Goal: Task Accomplishment & Management: Manage account settings

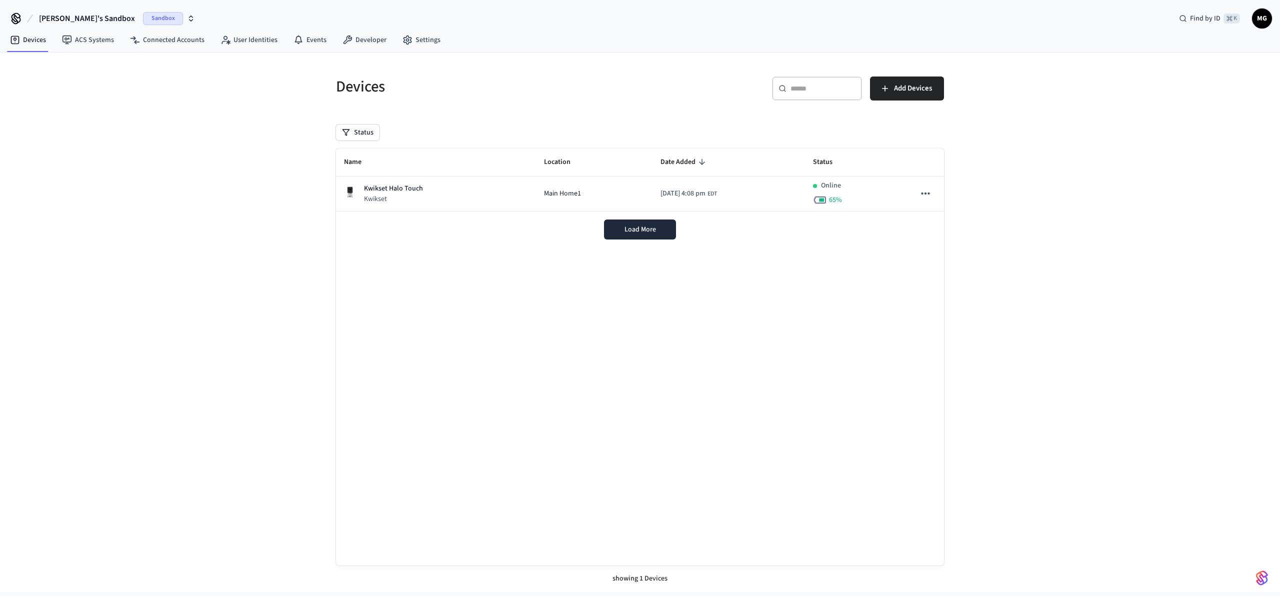
click at [65, 20] on span "Marc's Sandbox" at bounding box center [87, 18] width 96 height 12
click at [84, 83] on div "Production Production" at bounding box center [80, 83] width 137 height 13
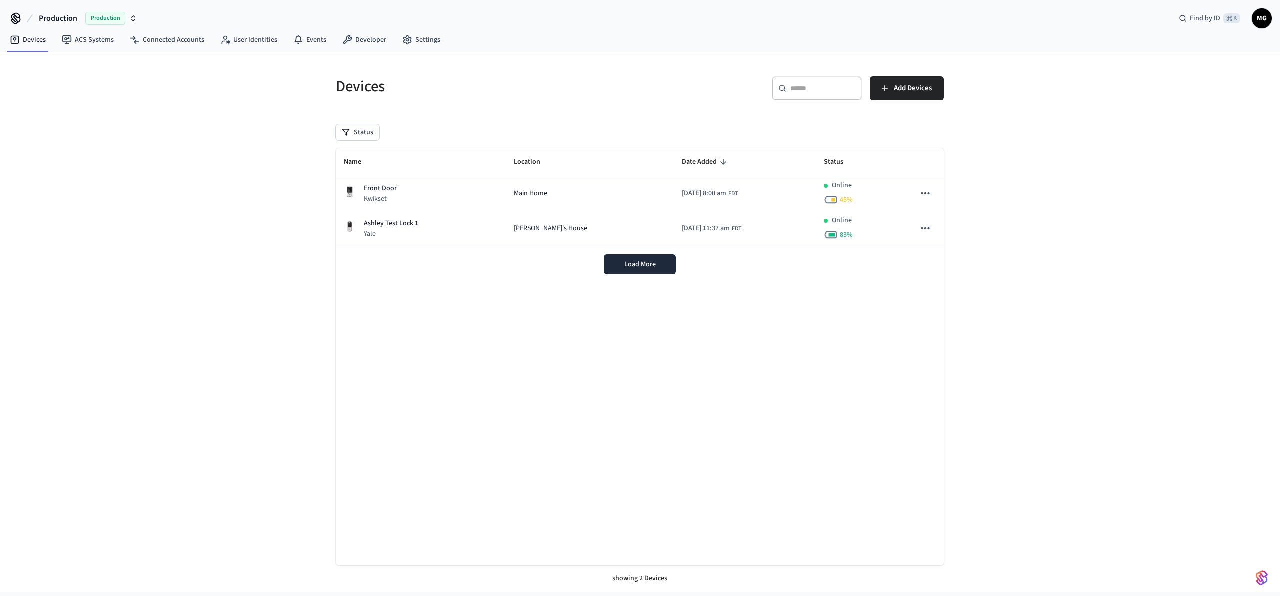
click at [227, 297] on div "Devices ​ ​ Add Devices Status Name Location Date Added Status Front Door Kwiks…" at bounding box center [640, 321] width 1280 height 539
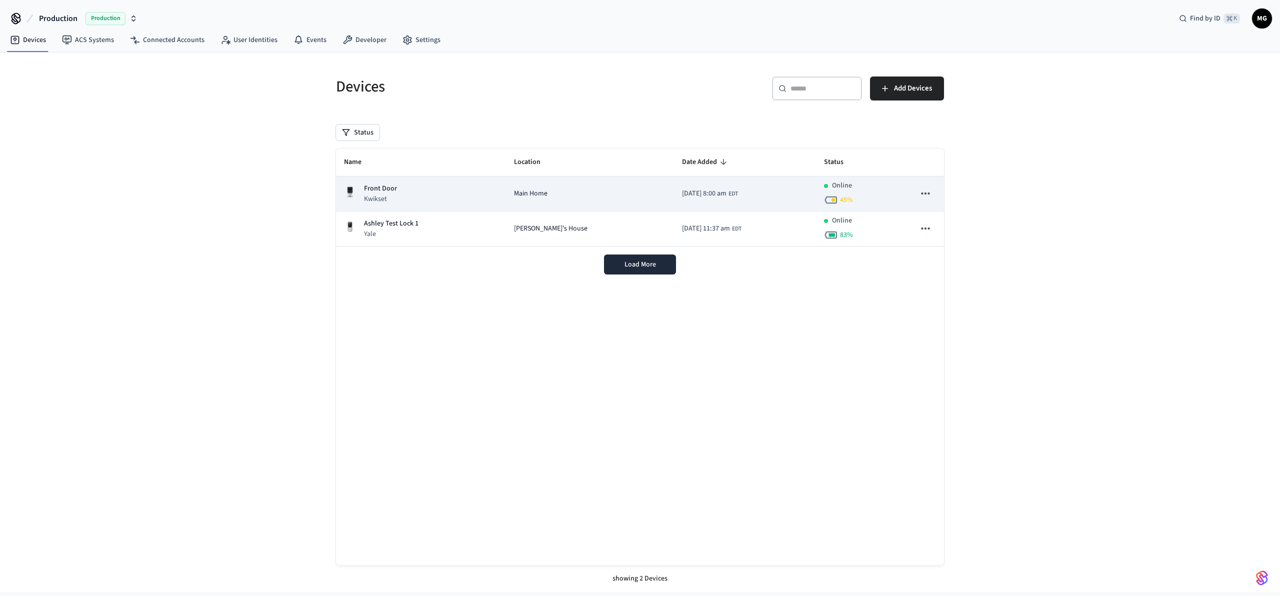
click at [401, 206] on td "Front Door Kwikset" at bounding box center [421, 193] width 170 height 35
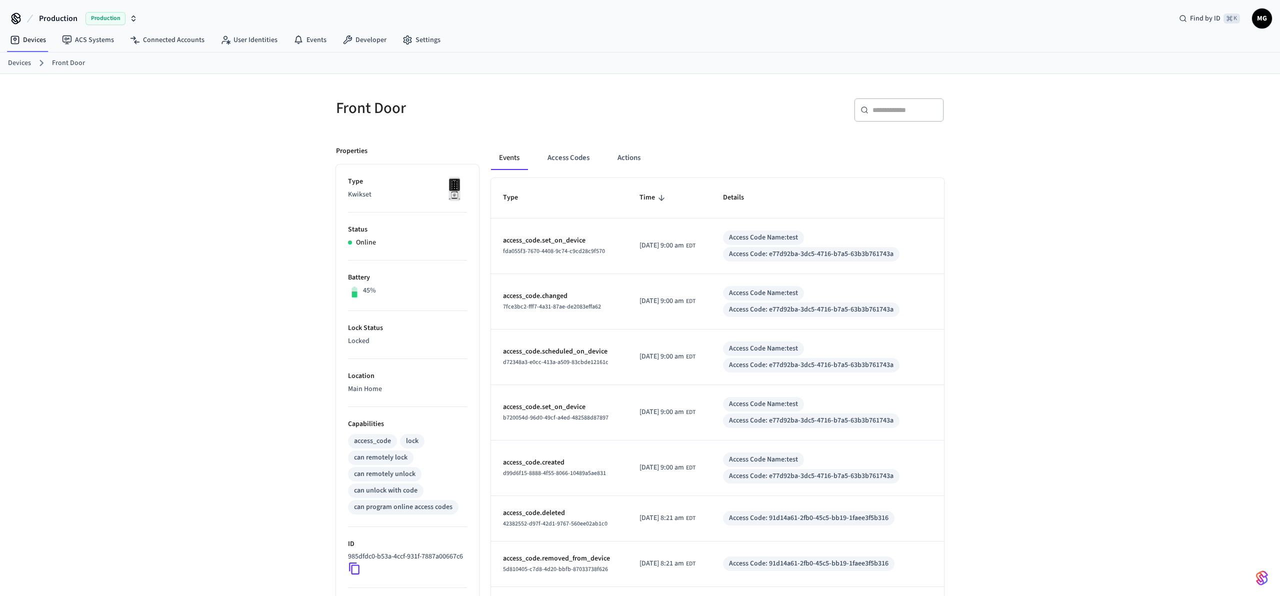
click at [745, 151] on div "Events Access Codes Actions" at bounding box center [717, 158] width 453 height 24
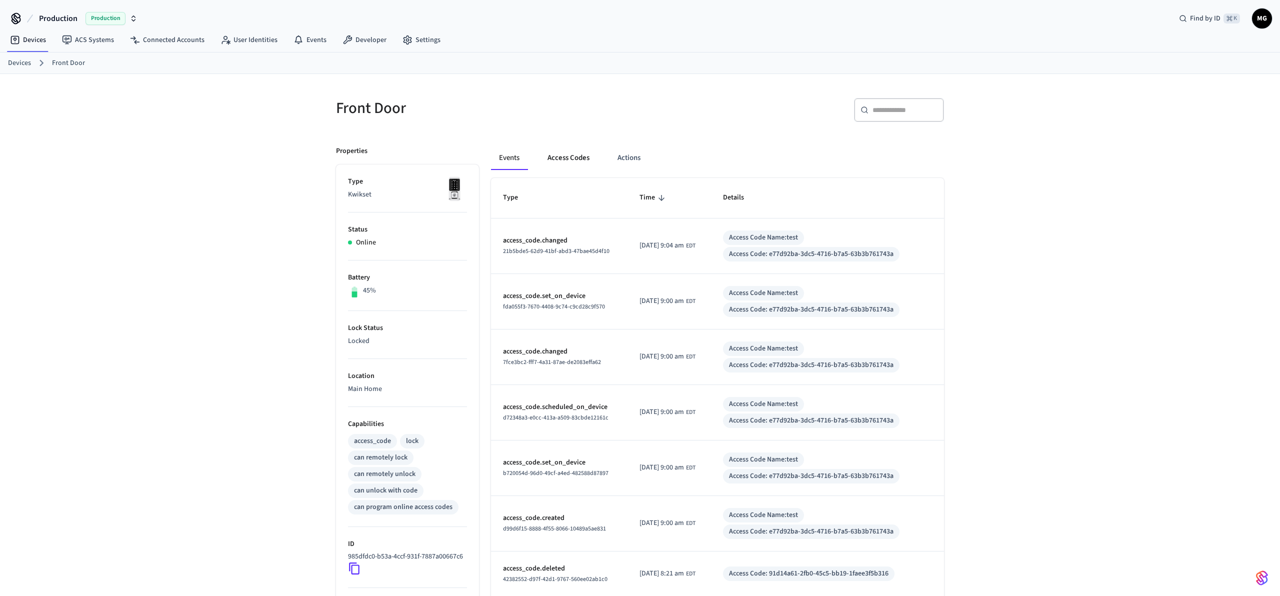
click at [570, 162] on button "Access Codes" at bounding box center [568, 158] width 58 height 24
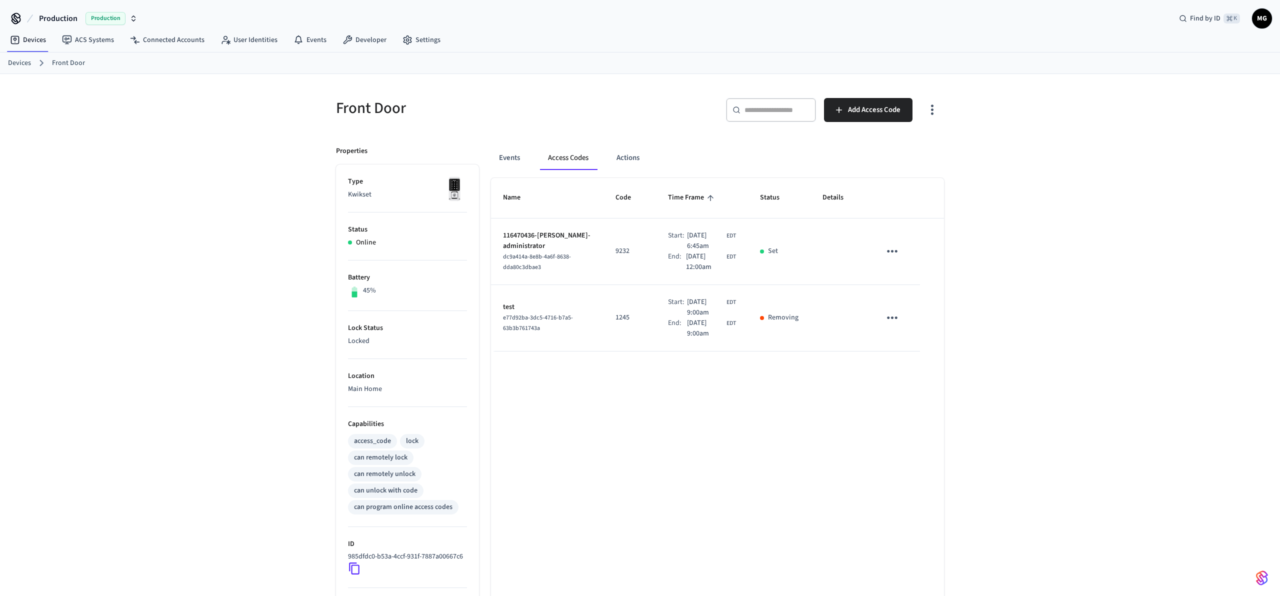
click at [1012, 359] on div "Front Door ​ ​ Add Access Code Properties Type Kwikset Status Online Battery 45…" at bounding box center [640, 397] width 1280 height 646
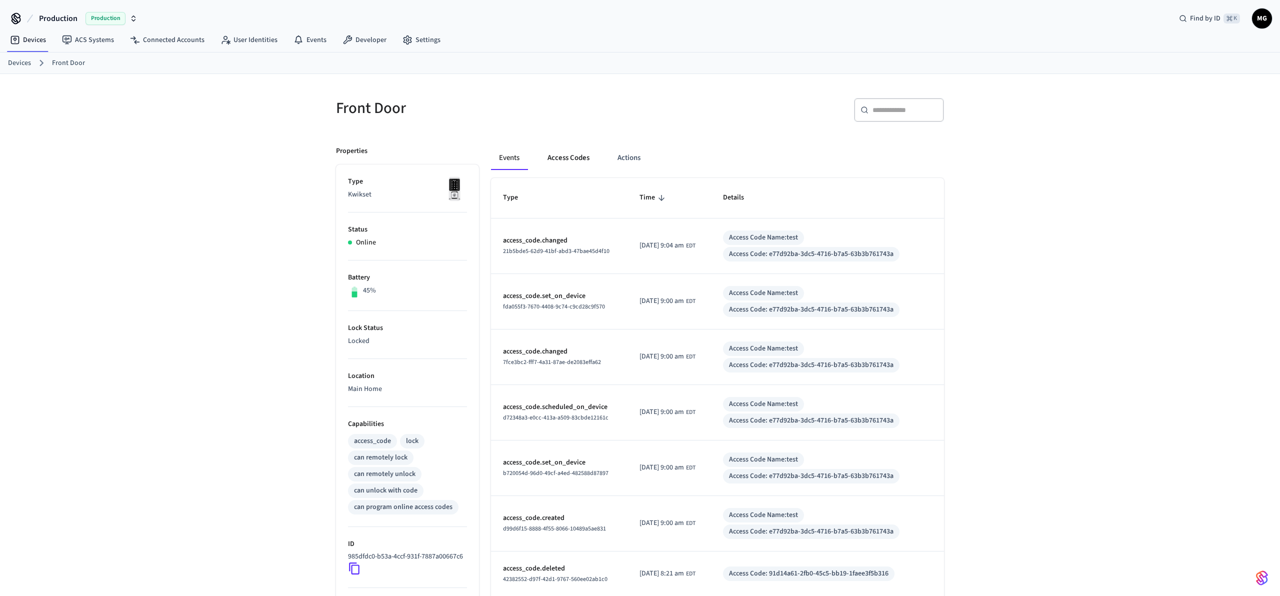
click at [569, 162] on button "Access Codes" at bounding box center [568, 158] width 58 height 24
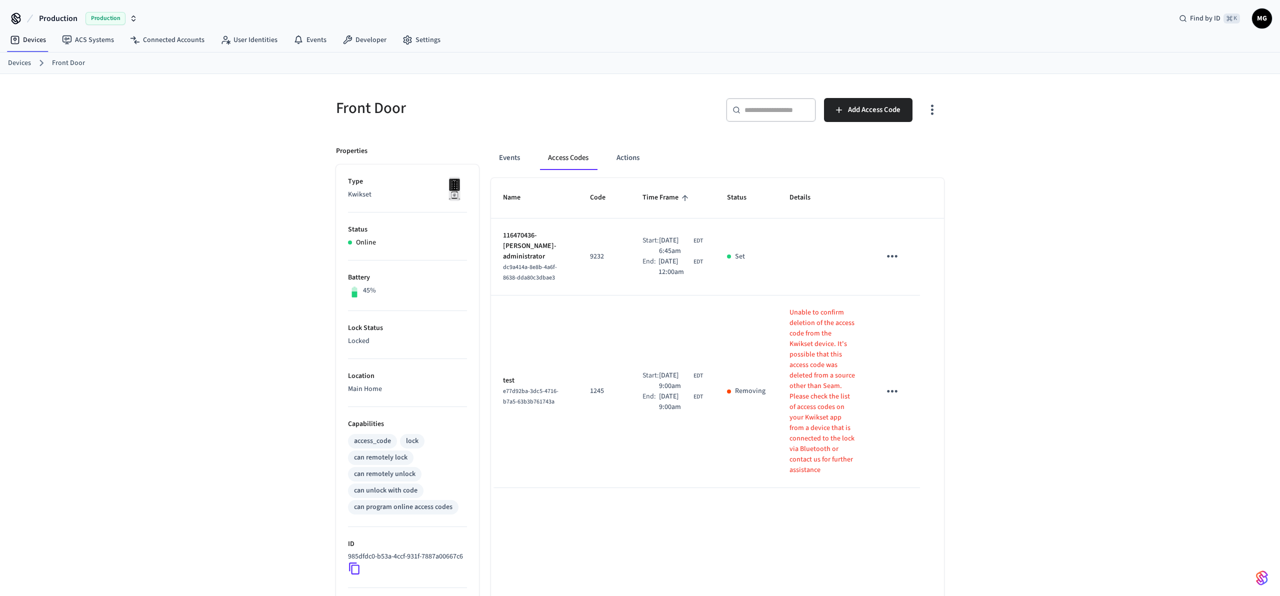
click at [1026, 409] on div "Front Door ​ ​ Add Access Code Properties Type Kwikset Status Online Battery 45…" at bounding box center [640, 397] width 1280 height 646
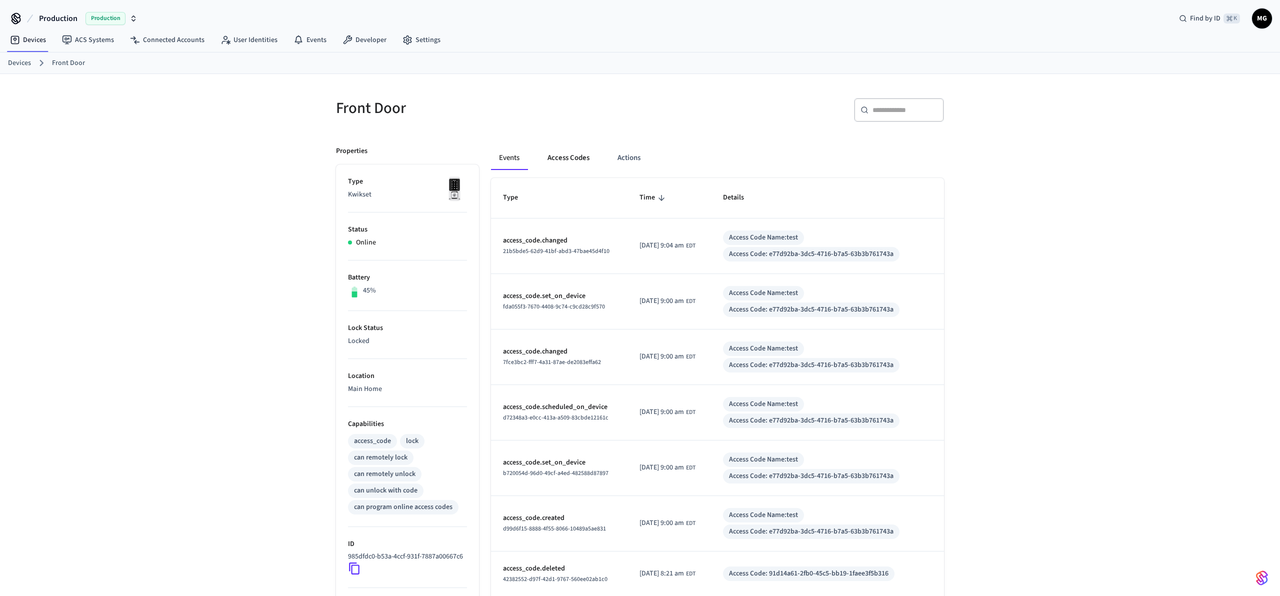
click at [566, 157] on button "Access Codes" at bounding box center [568, 158] width 58 height 24
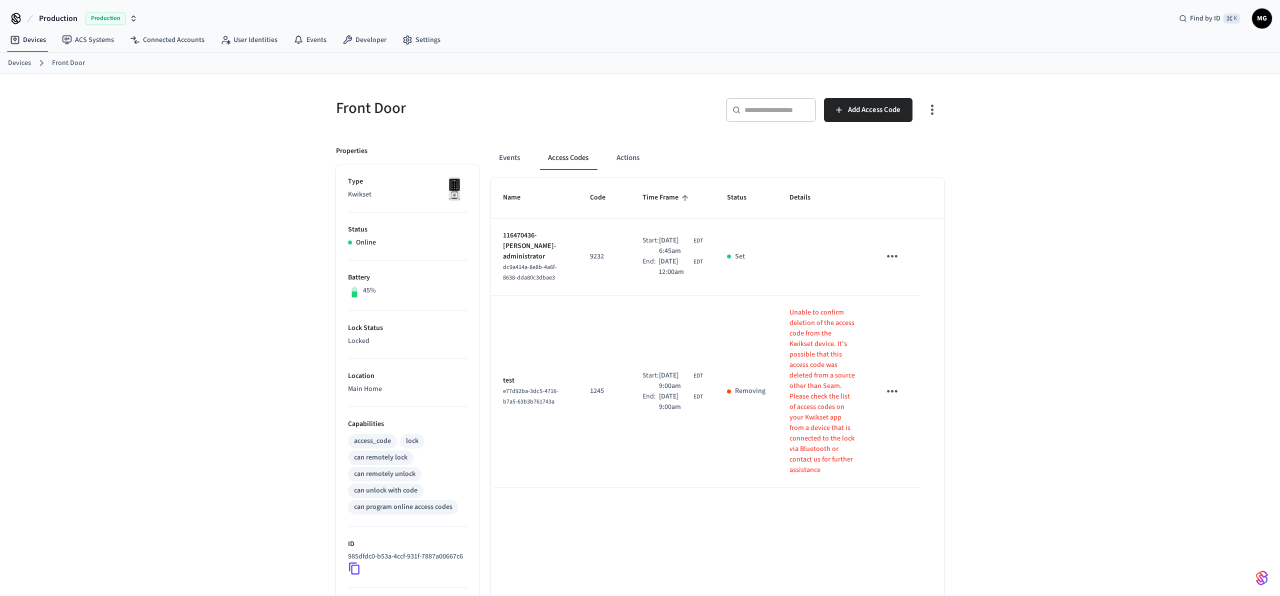
click at [1041, 429] on div "Front Door ​ ​ Add Access Code Properties Type Kwikset Status Online Battery 45…" at bounding box center [640, 397] width 1280 height 646
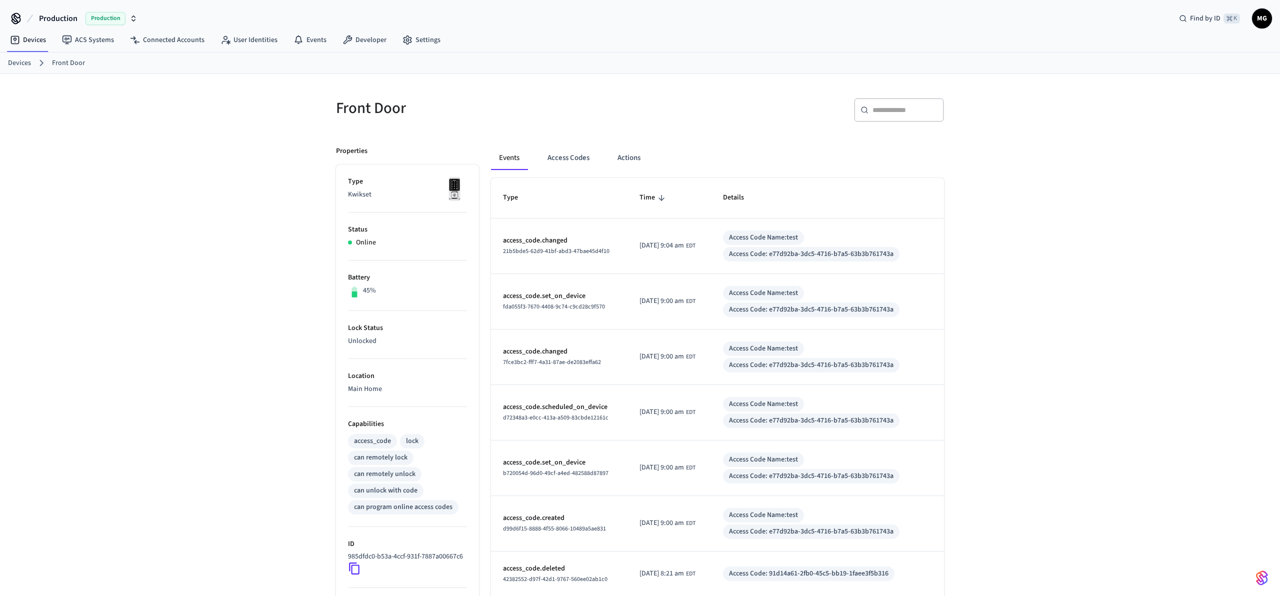
click at [1052, 292] on div "Front Door ​ ​ Properties Type Kwikset Status Online Battery 45% Lock Status Un…" at bounding box center [640, 432] width 1280 height 717
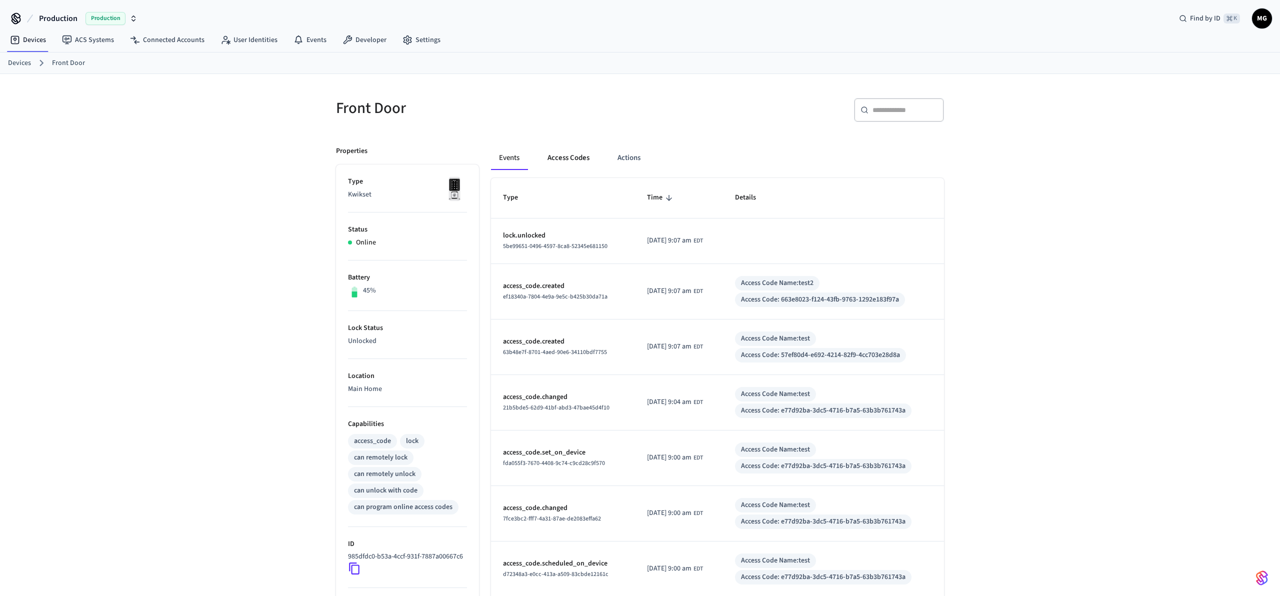
click at [562, 157] on button "Access Codes" at bounding box center [568, 158] width 58 height 24
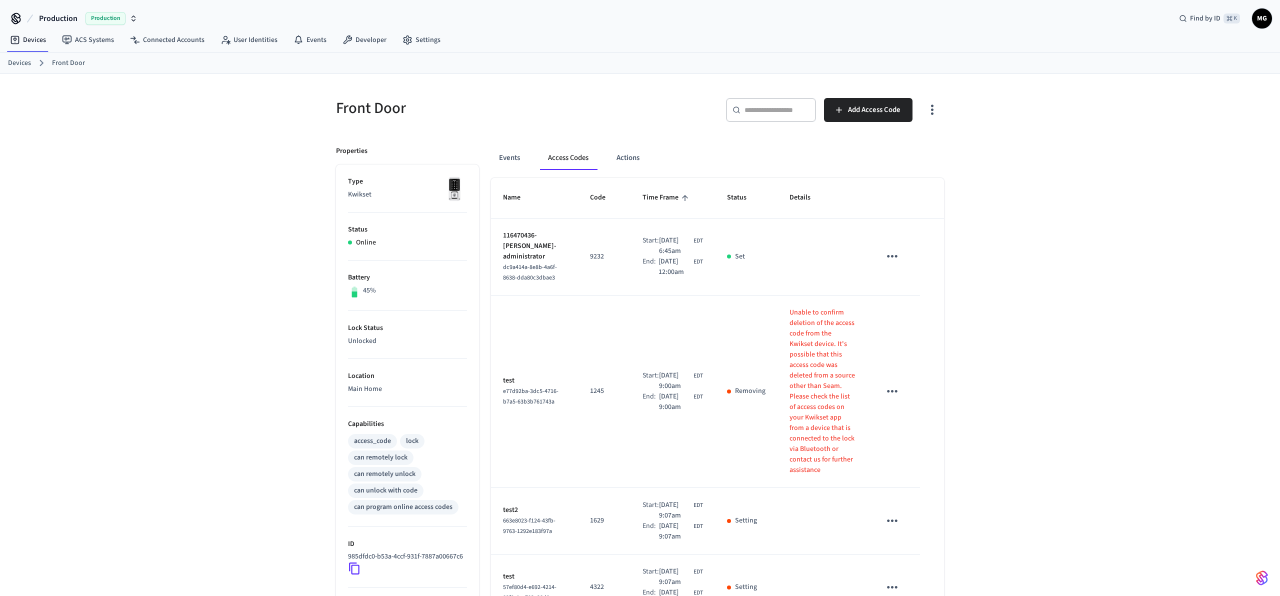
scroll to position [145, 0]
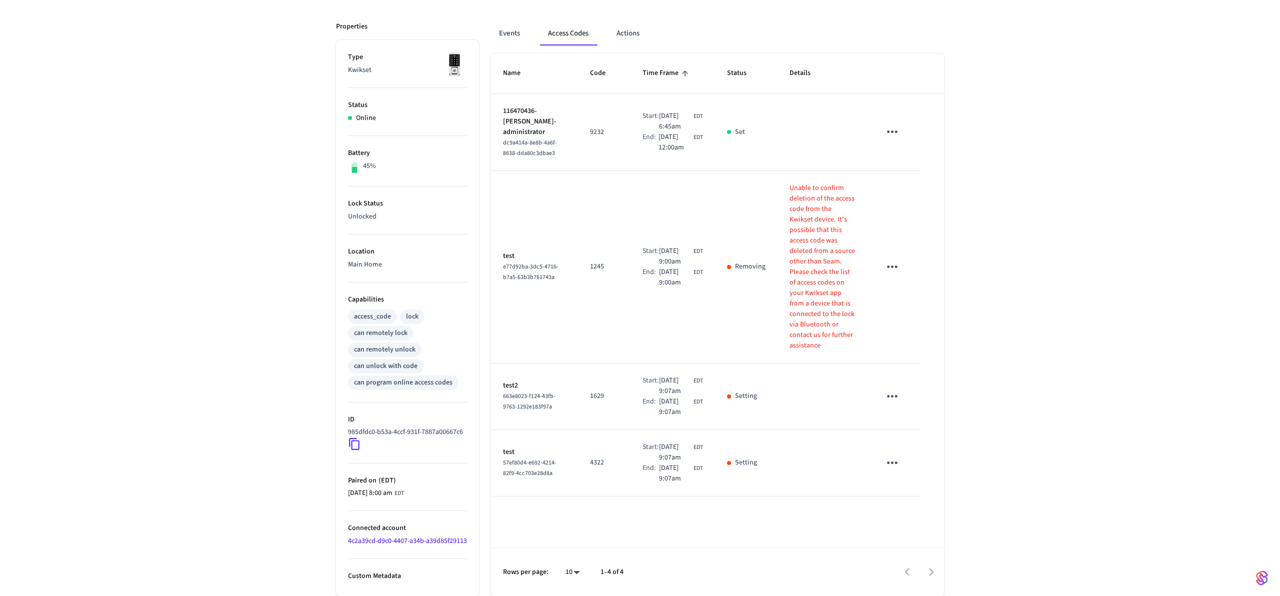
click at [1126, 362] on div "Front Door ​ ​ Add Access Code Properties Type Kwikset Status Online Battery 45…" at bounding box center [640, 273] width 1280 height 646
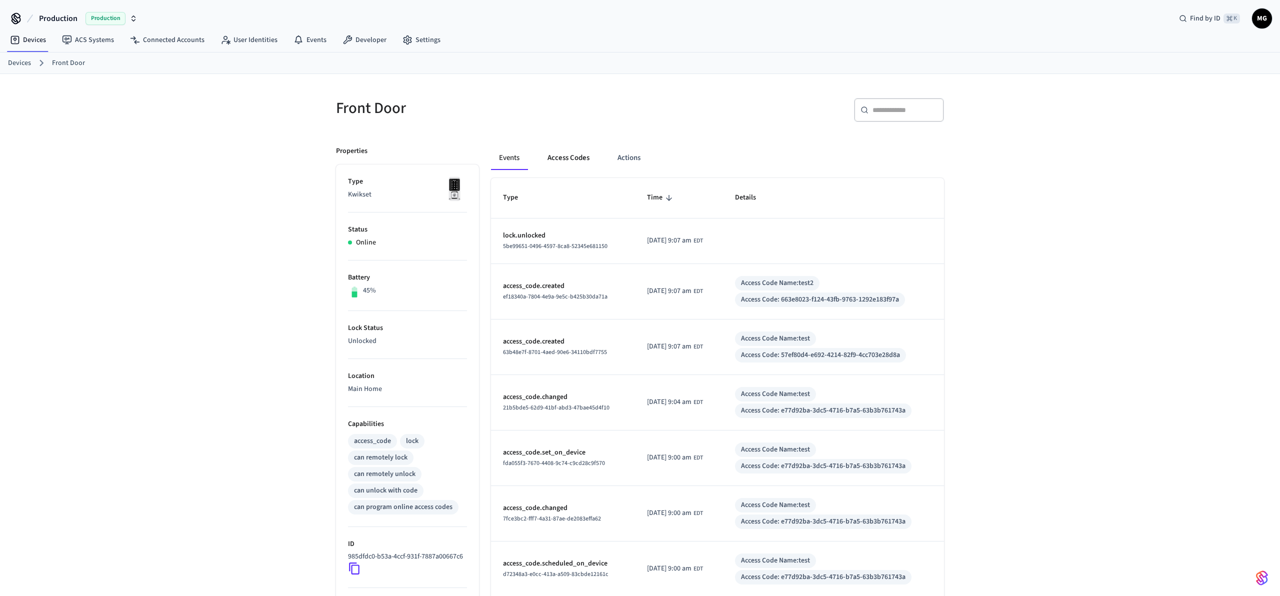
click at [553, 159] on button "Access Codes" at bounding box center [568, 158] width 58 height 24
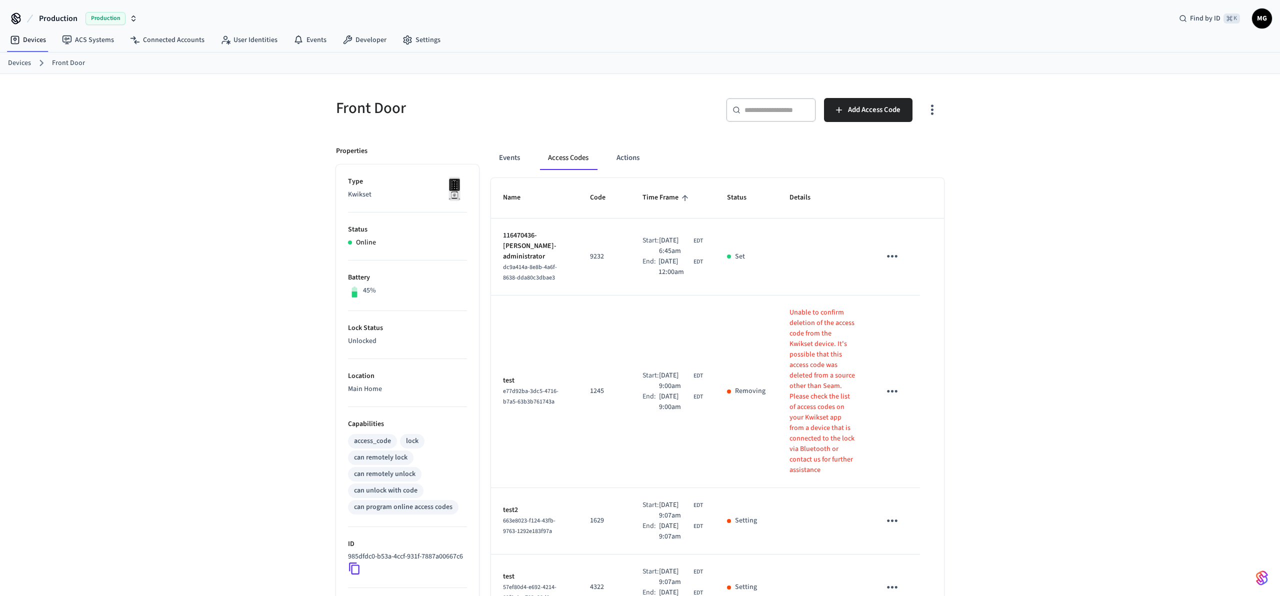
scroll to position [145, 0]
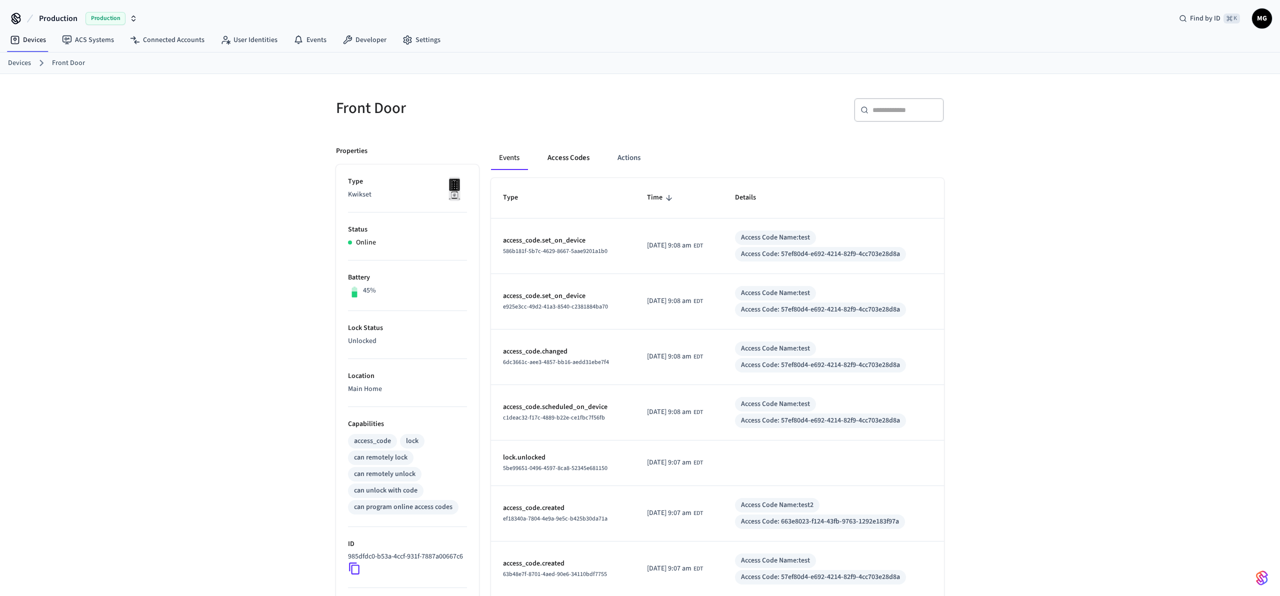
click at [561, 158] on button "Access Codes" at bounding box center [568, 158] width 58 height 24
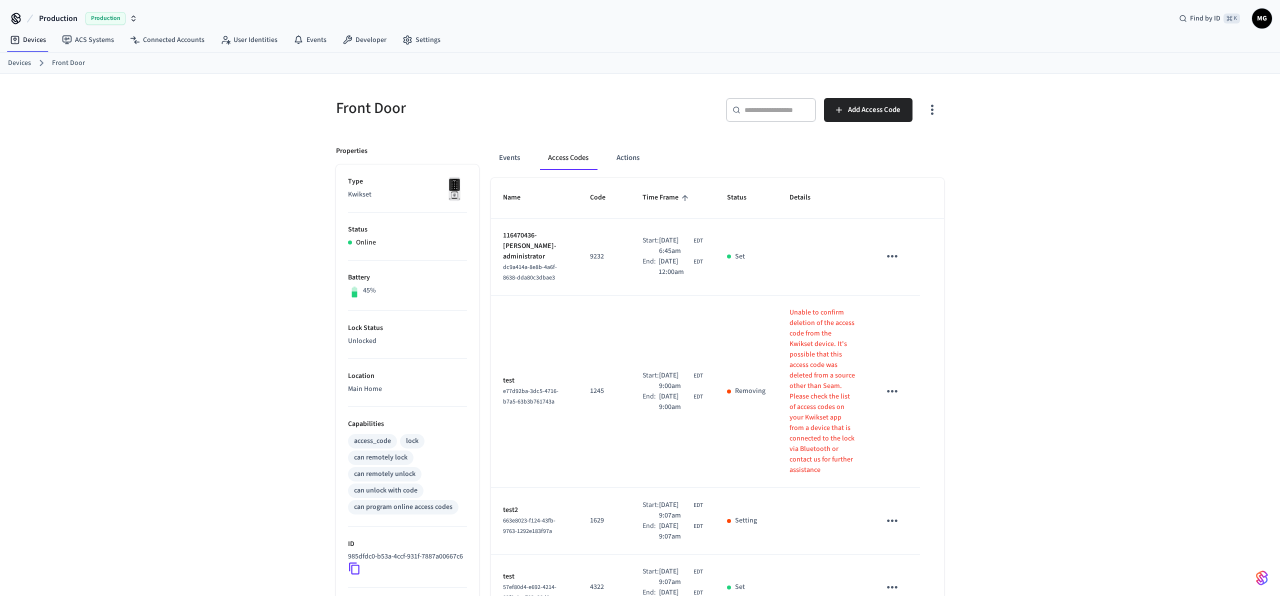
scroll to position [145, 0]
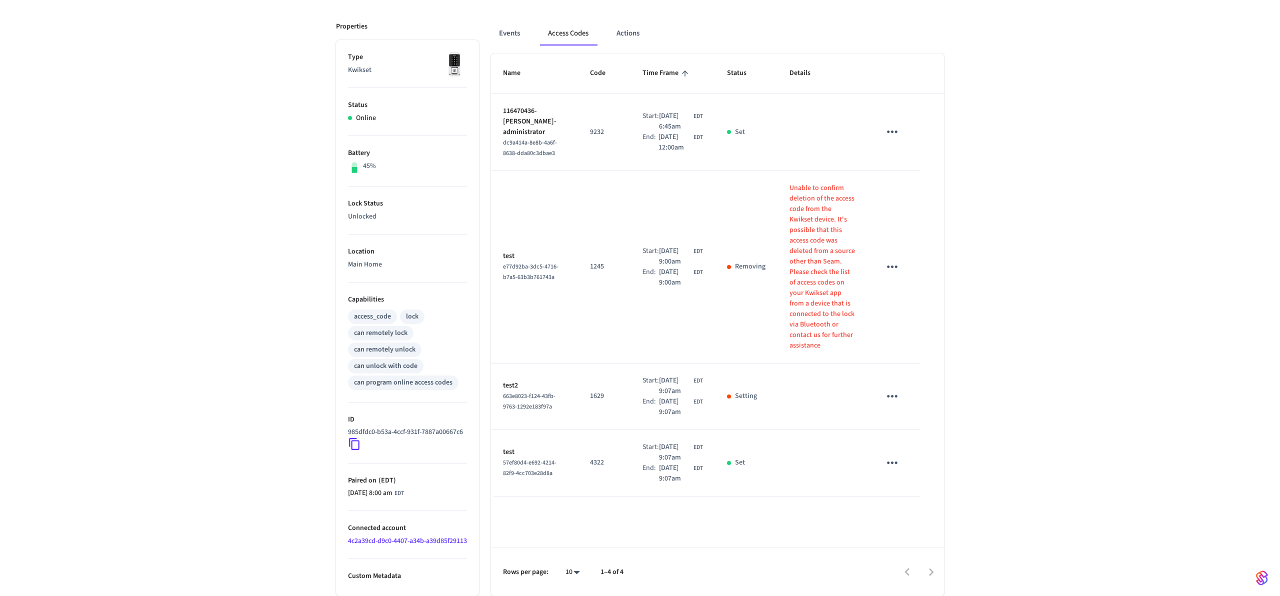
click at [1091, 340] on div "Front Door ​ ​ Add Access Code Properties Type Kwikset Status Online Battery 45…" at bounding box center [640, 273] width 1280 height 646
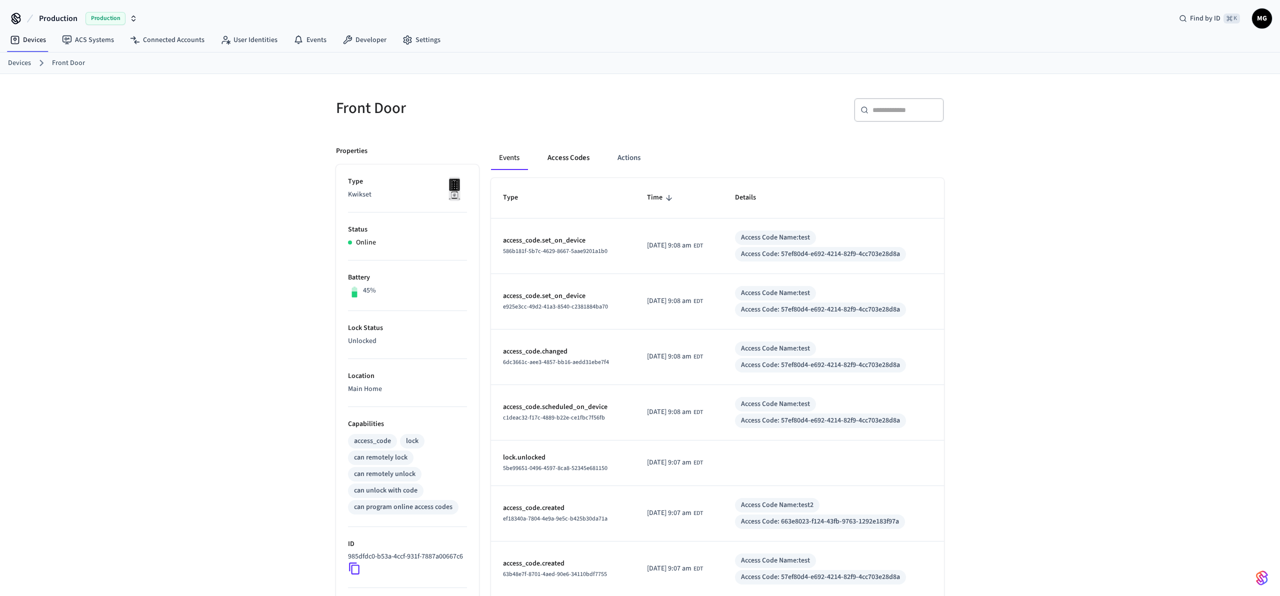
click at [560, 163] on button "Access Codes" at bounding box center [568, 158] width 58 height 24
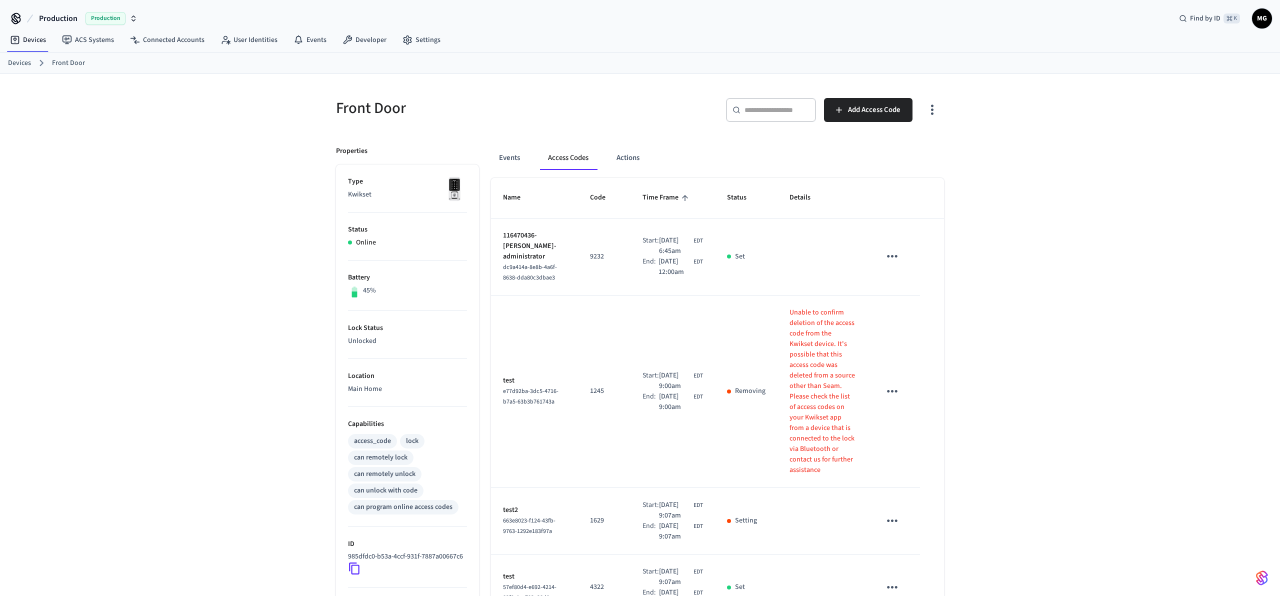
scroll to position [145, 0]
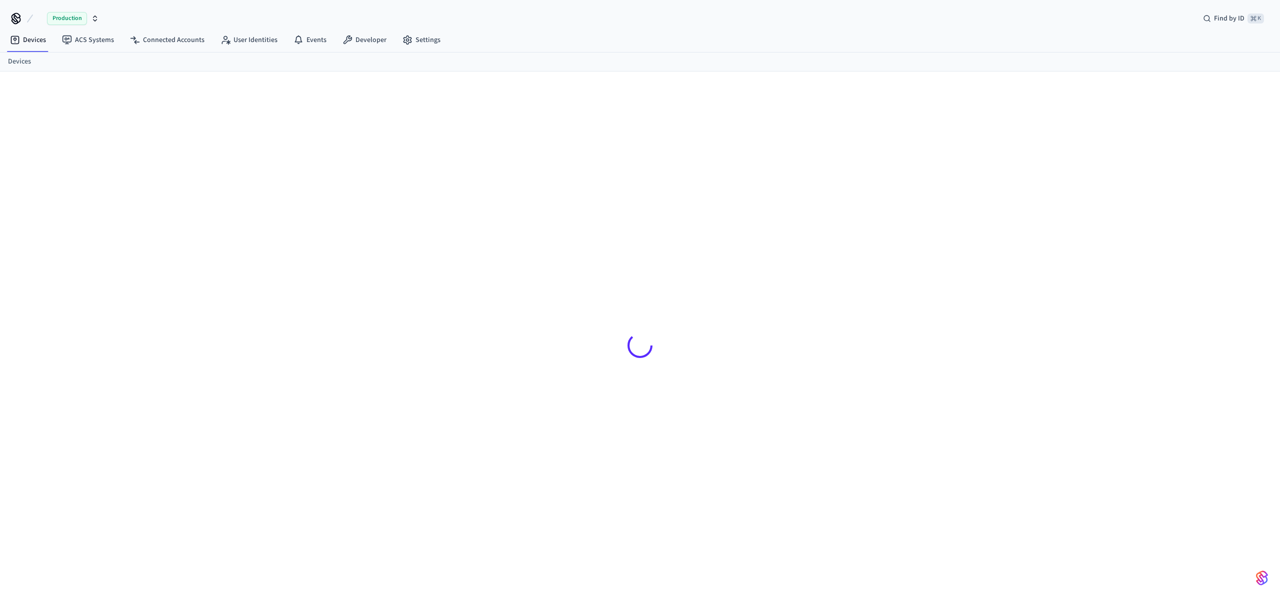
scroll to position [13, 0]
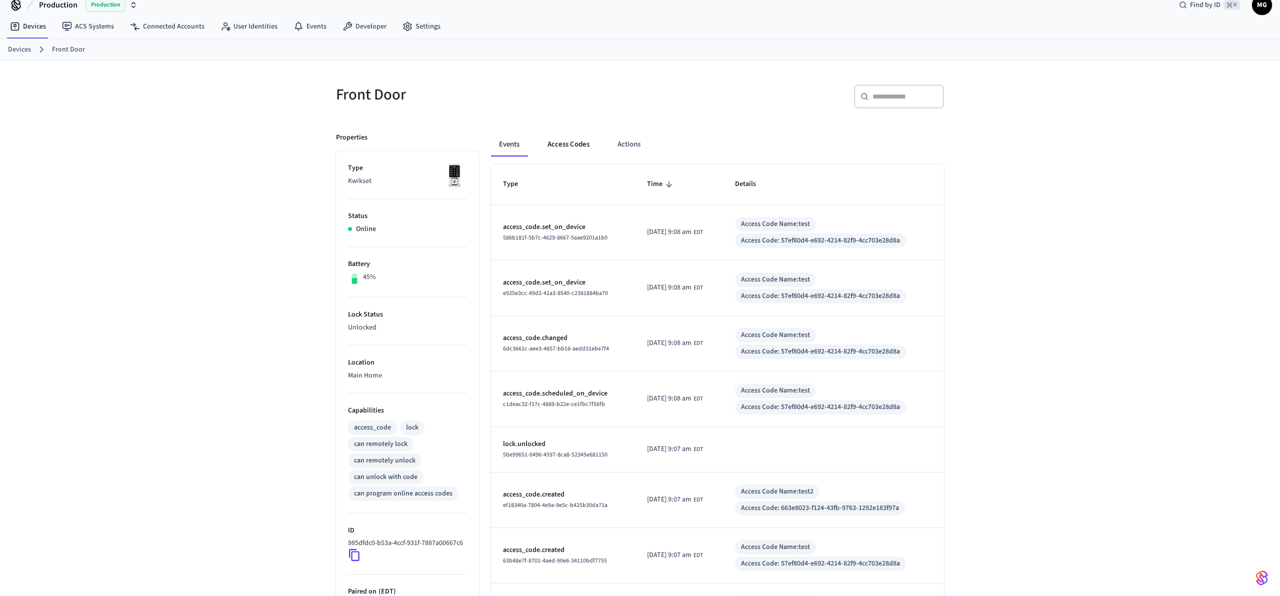
click at [564, 140] on button "Access Codes" at bounding box center [568, 144] width 58 height 24
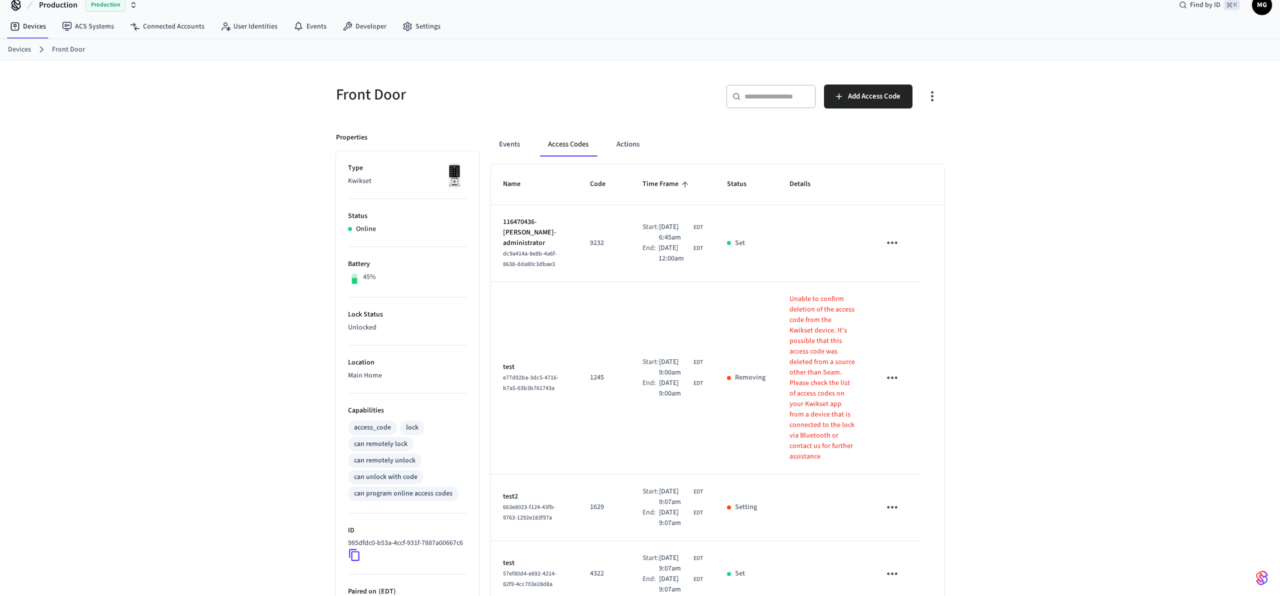
scroll to position [145, 0]
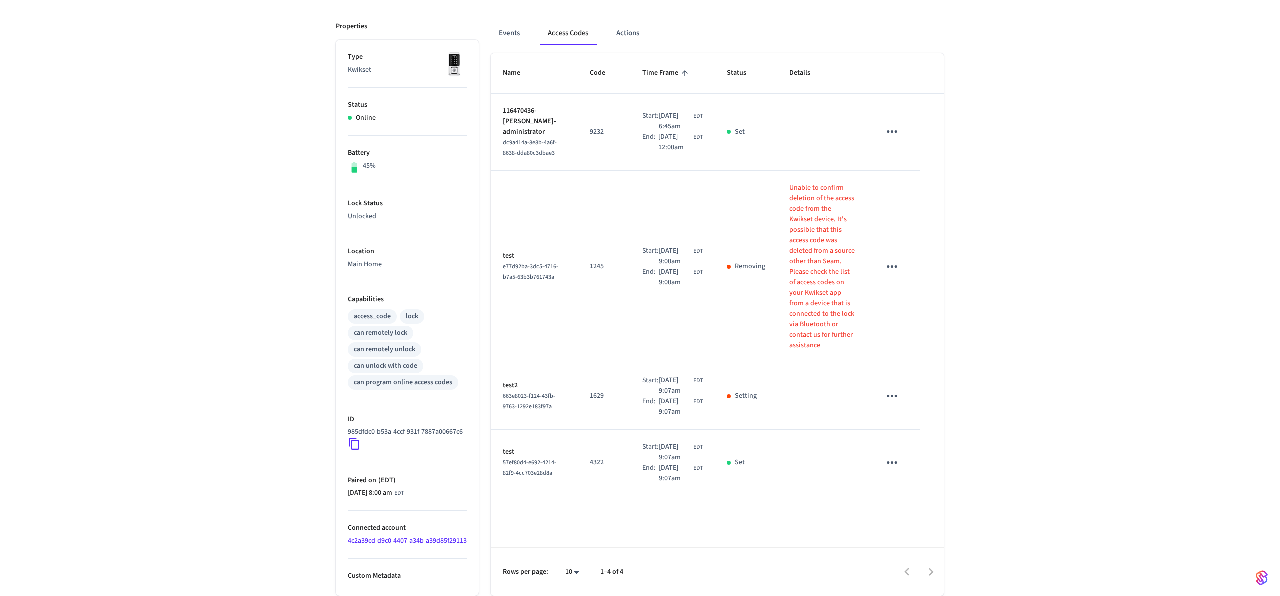
click at [1006, 361] on div "Front Door ​ ​ Add Access Code Properties Type Kwikset Status Online Battery 45…" at bounding box center [640, 273] width 1280 height 646
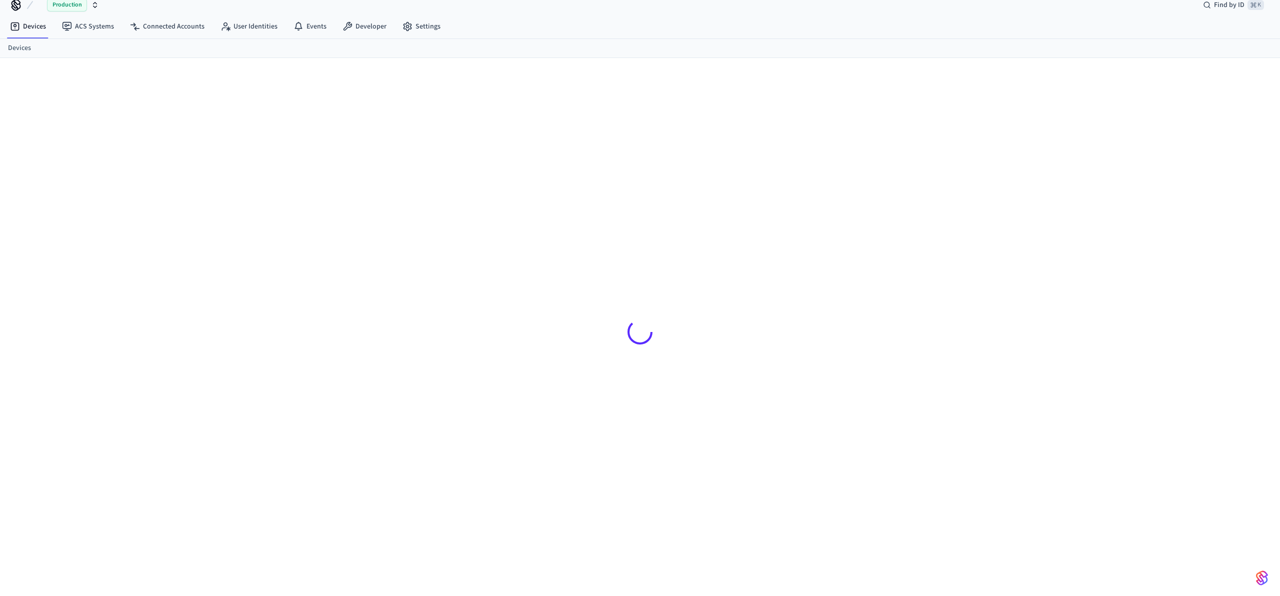
scroll to position [13, 0]
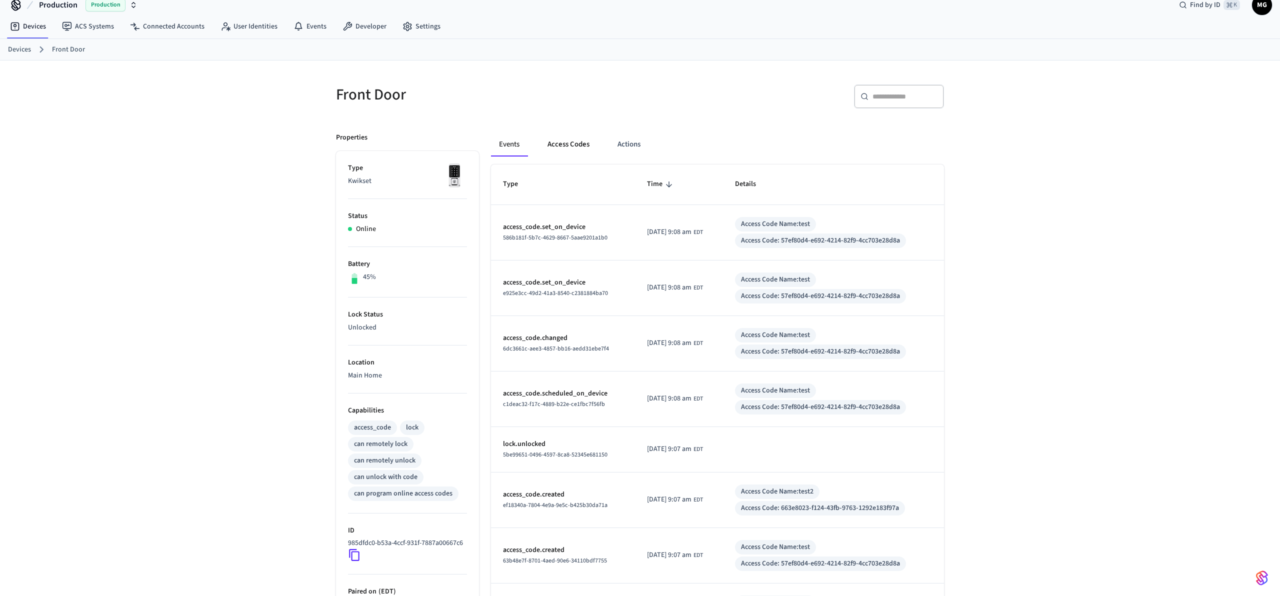
click at [561, 143] on button "Access Codes" at bounding box center [568, 144] width 58 height 24
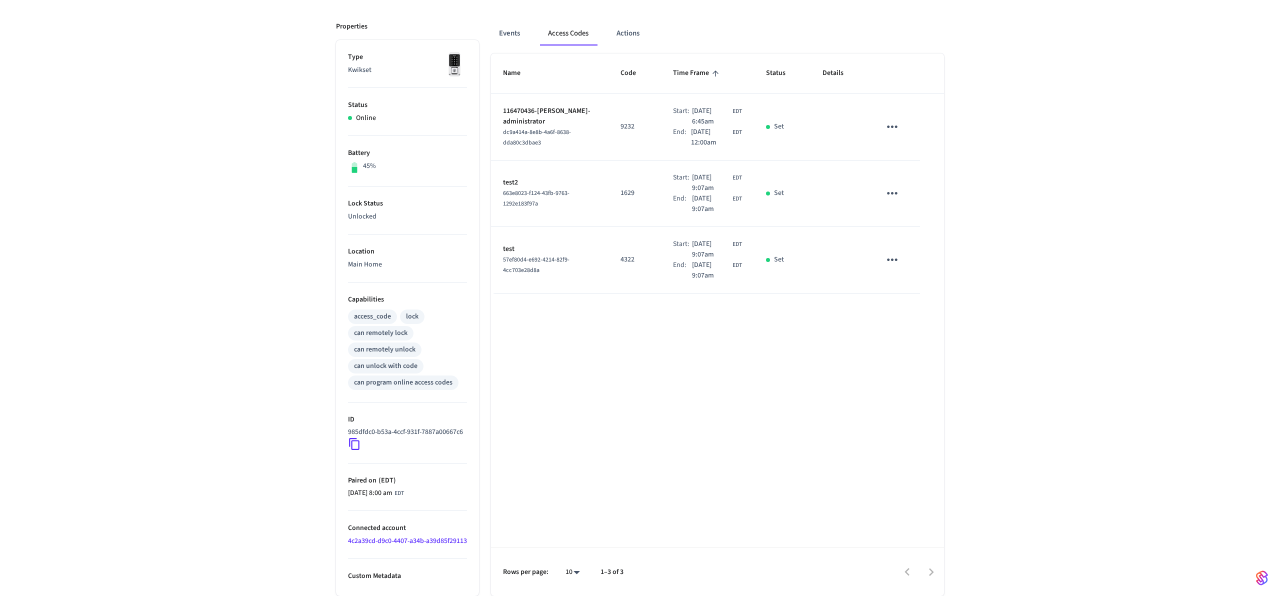
scroll to position [0, 0]
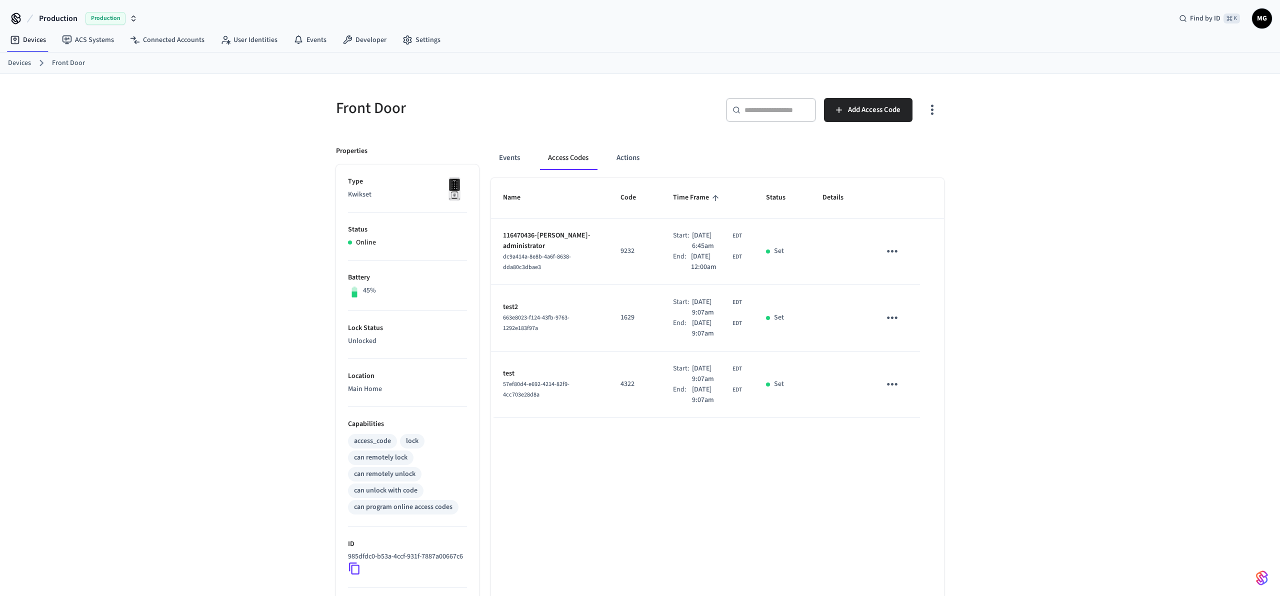
click at [1044, 426] on div "Front Door ​ ​ Add Access Code Properties Type Kwikset Status Online Battery 45…" at bounding box center [640, 397] width 1280 height 646
click at [1062, 361] on div "Front Door ​ ​ Add Access Code Properties Type Kwikset Status Online Battery 45…" at bounding box center [640, 397] width 1280 height 646
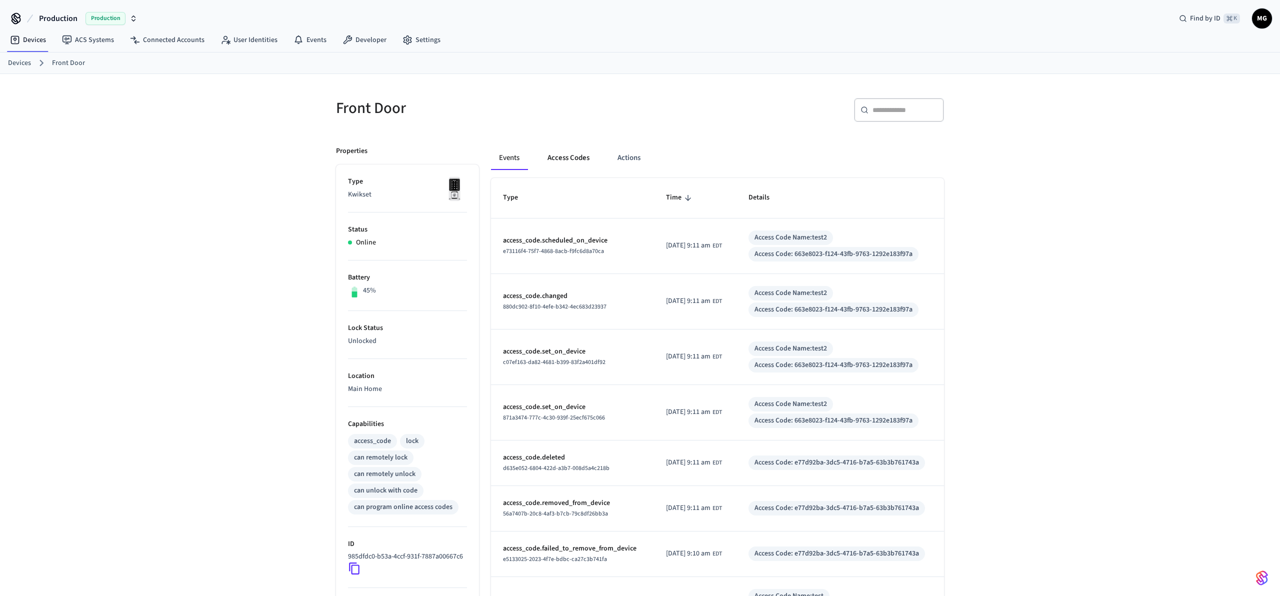
click at [559, 148] on button "Access Codes" at bounding box center [568, 158] width 58 height 24
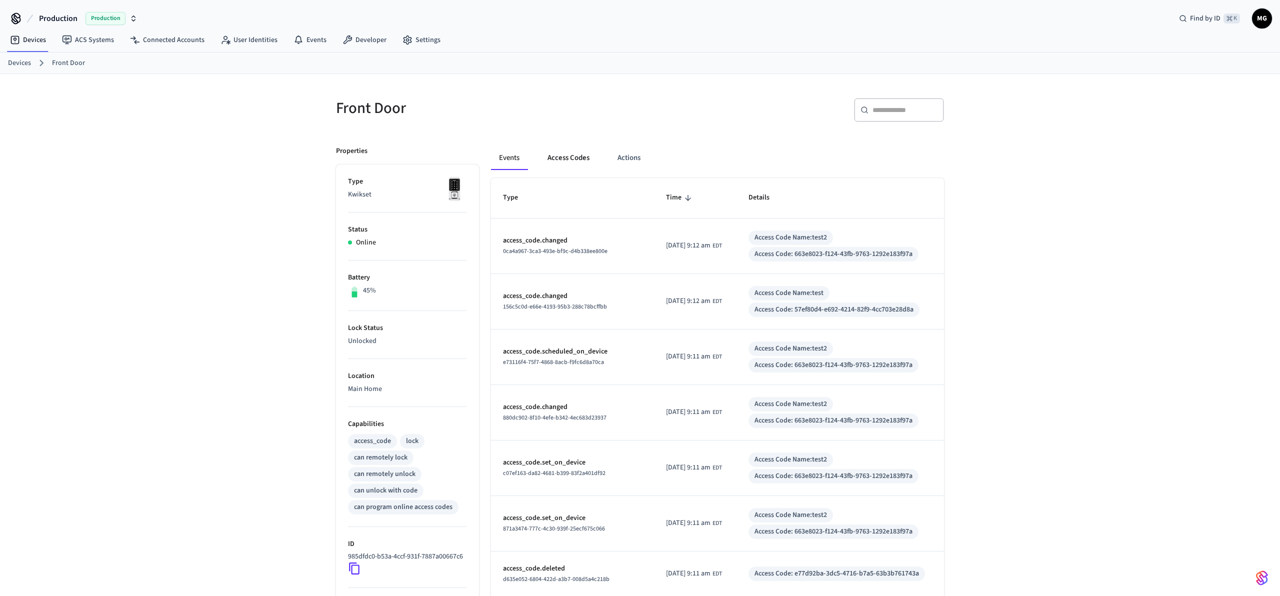
click at [553, 153] on button "Access Codes" at bounding box center [568, 158] width 58 height 24
